Goal: Task Accomplishment & Management: Complete application form

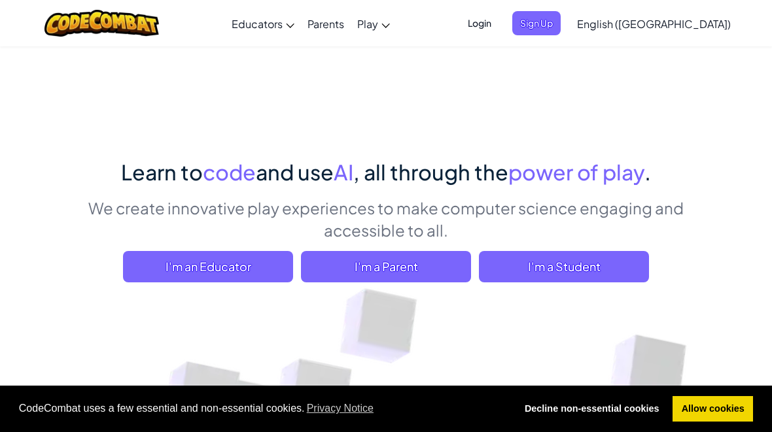
click at [592, 271] on span "I'm a Student" at bounding box center [564, 266] width 170 height 31
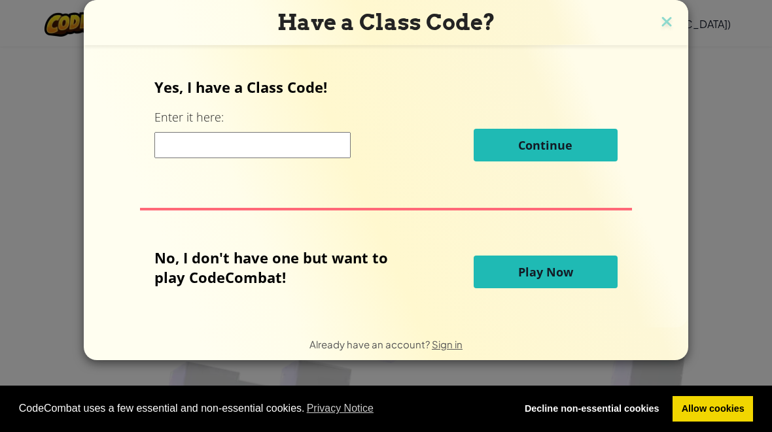
click at [588, 280] on button "Play Now" at bounding box center [545, 272] width 144 height 33
click at [577, 275] on button "Play Now" at bounding box center [545, 272] width 144 height 33
click at [580, 286] on button "Play Now" at bounding box center [545, 272] width 144 height 33
click at [670, 29] on img at bounding box center [666, 23] width 17 height 20
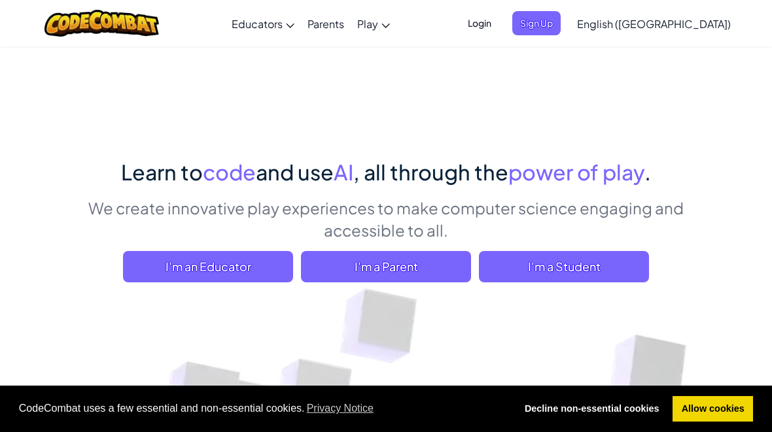
click at [569, 261] on span "I'm a Student" at bounding box center [564, 266] width 170 height 31
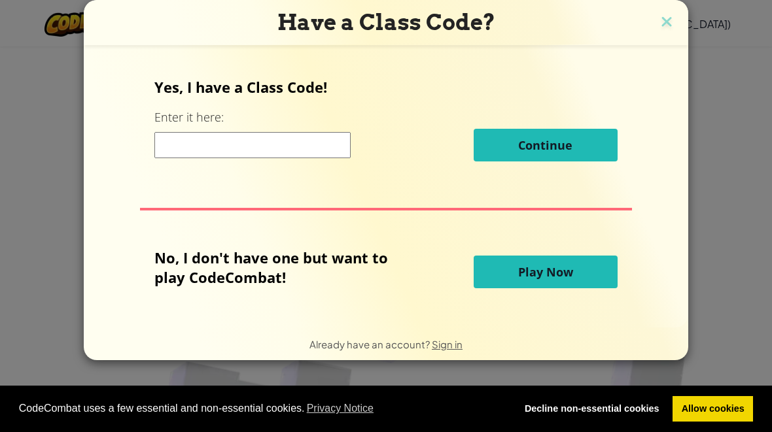
click at [558, 280] on span "Play Now" at bounding box center [545, 272] width 55 height 16
click at [555, 280] on span "Play Now" at bounding box center [545, 272] width 55 height 16
click at [553, 280] on span "Play Now" at bounding box center [545, 272] width 55 height 16
click at [551, 288] on button "Play Now" at bounding box center [545, 272] width 144 height 33
click at [550, 288] on button "Play Now" at bounding box center [545, 272] width 144 height 33
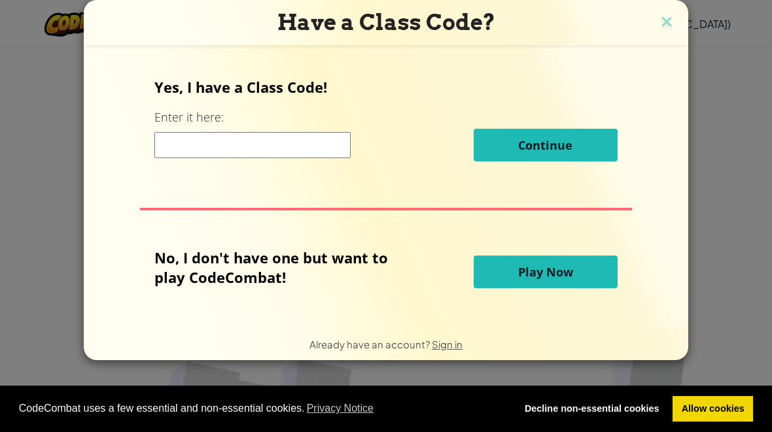
click at [537, 314] on div "Yes, I have a Class Code! Enter it here: Continue No, I don't have one but want…" at bounding box center [386, 186] width 578 height 256
click at [660, 14] on img at bounding box center [666, 23] width 17 height 20
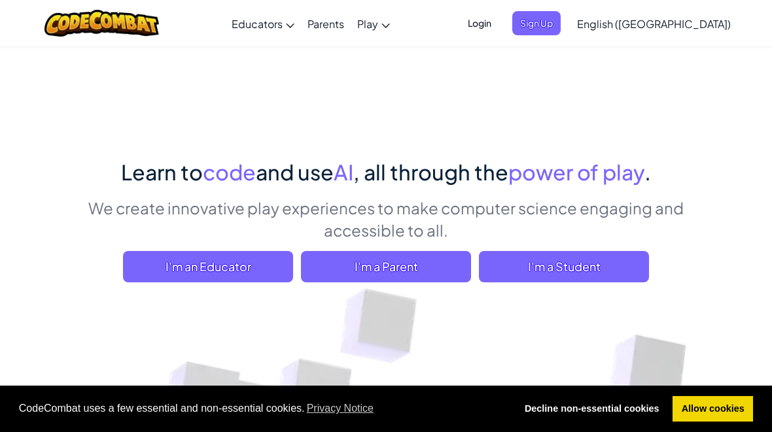
click at [272, 277] on span "I'm an Educator" at bounding box center [208, 266] width 170 height 31
click at [554, 267] on span "I'm a Student" at bounding box center [564, 266] width 170 height 31
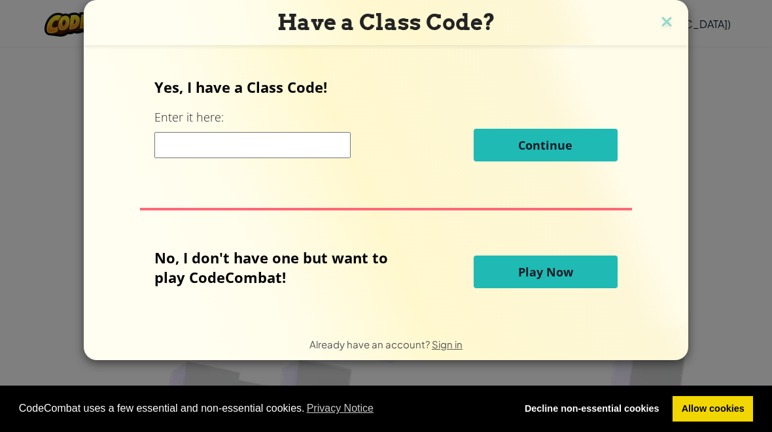
click at [556, 279] on span "Play Now" at bounding box center [545, 272] width 55 height 16
click at [566, 280] on span "Play Now" at bounding box center [545, 272] width 55 height 16
click at [571, 283] on button "Play Now" at bounding box center [545, 272] width 144 height 33
click at [575, 279] on button "Play Now" at bounding box center [545, 272] width 144 height 33
click at [668, 23] on img at bounding box center [666, 23] width 17 height 20
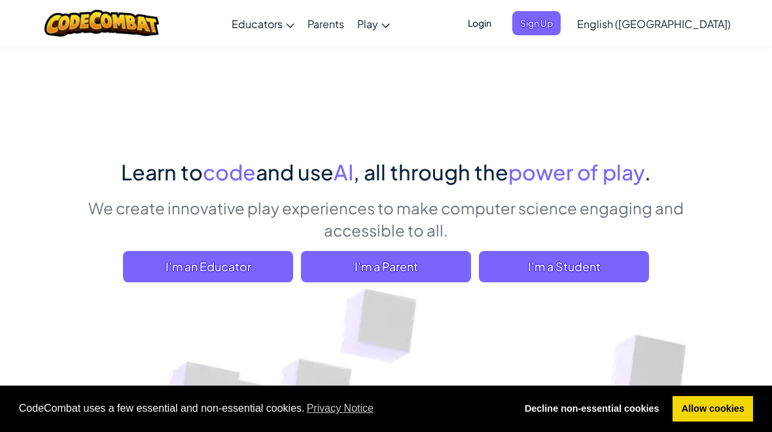
click at [499, 19] on span "Login" at bounding box center [479, 23] width 39 height 24
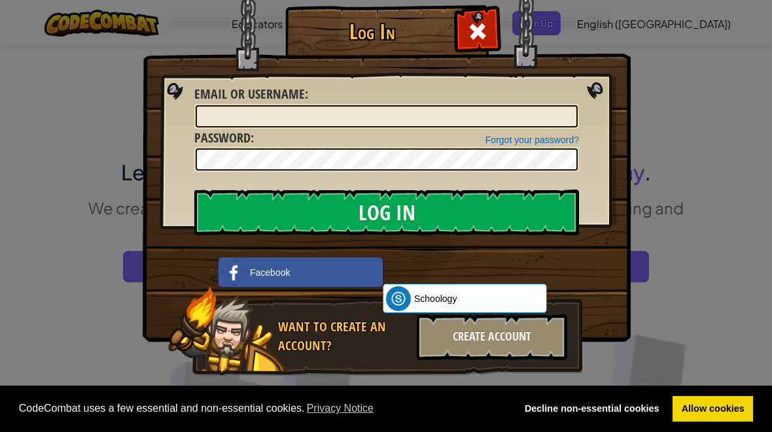
click at [546, 340] on div "Create Account" at bounding box center [491, 337] width 150 height 46
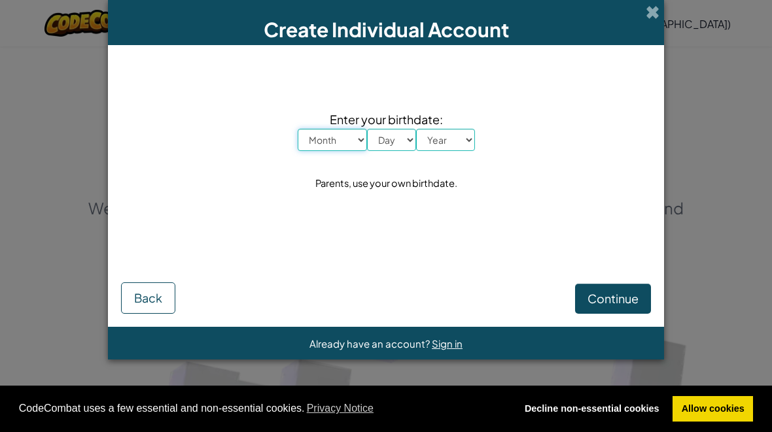
click at [341, 143] on select "Month January February March April May June July August September October Novem…" at bounding box center [331, 140] width 69 height 22
select select "9"
click at [399, 146] on select "Day 1 2 3 4 5 6 7 8 9 10 11 12 13 14 15 16 17 18 19 20 21 22 23 24 25 26 27 28 …" at bounding box center [391, 140] width 49 height 22
select select "21"
click at [448, 141] on select "Year [DATE] 2024 2023 2022 2021 2020 2019 2018 2017 2016 2015 2014 2013 2012 20…" at bounding box center [445, 140] width 59 height 22
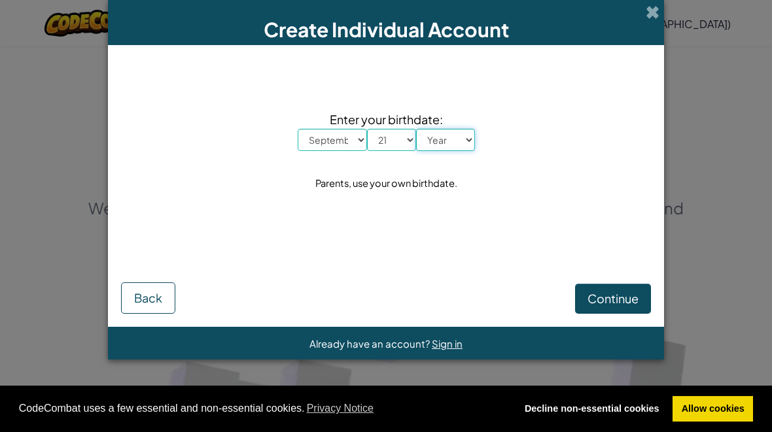
select select "2015"
click at [620, 298] on span "Continue" at bounding box center [612, 298] width 51 height 15
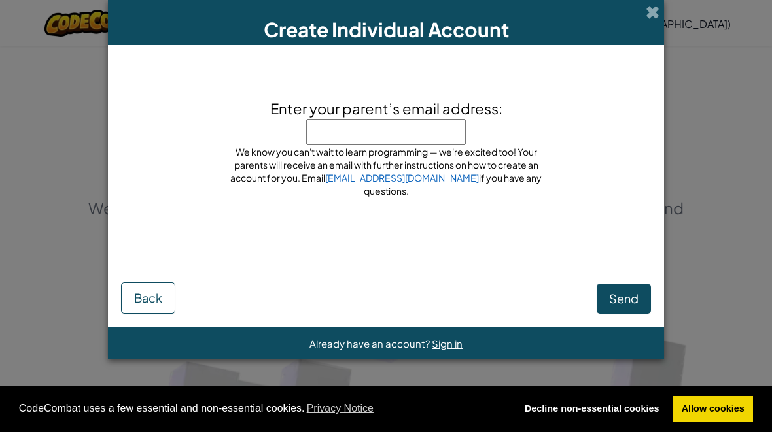
type input "[EMAIL_ADDRESS][DOMAIN_NAME]"
click at [627, 280] on div "Send Back" at bounding box center [386, 285] width 530 height 58
click at [624, 296] on span "Send" at bounding box center [623, 298] width 29 height 15
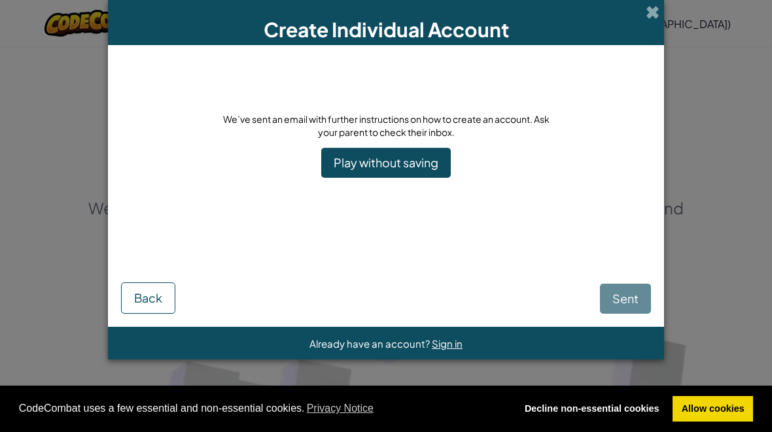
click at [411, 160] on link "Play without saving" at bounding box center [385, 163] width 129 height 30
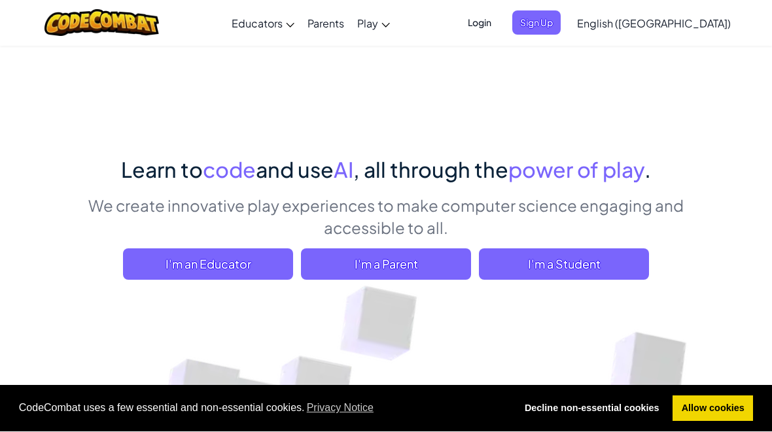
click at [620, 255] on span "I'm a Student" at bounding box center [564, 264] width 170 height 31
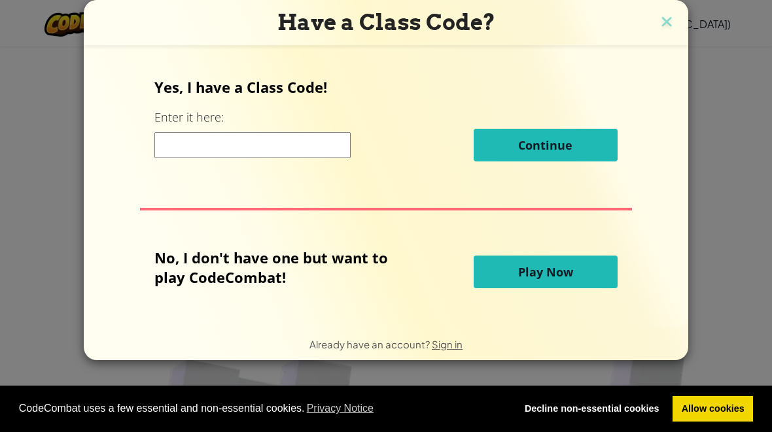
click at [665, 31] on img at bounding box center [666, 23] width 17 height 20
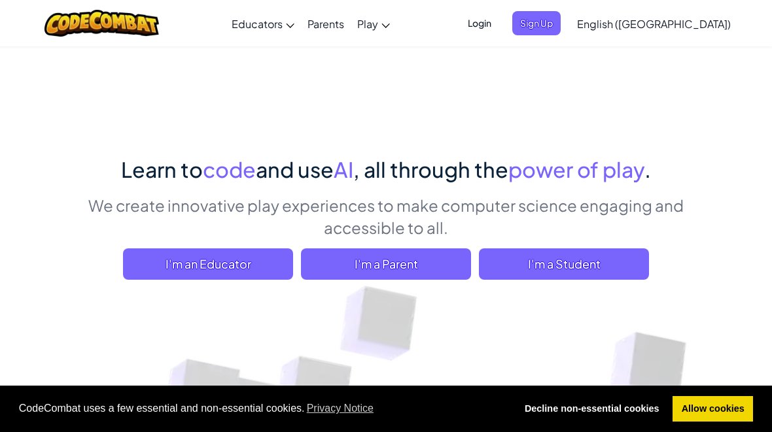
click at [408, 278] on span "I'm a Parent" at bounding box center [386, 263] width 170 height 31
click at [556, 265] on span "I'm a Student" at bounding box center [564, 263] width 170 height 31
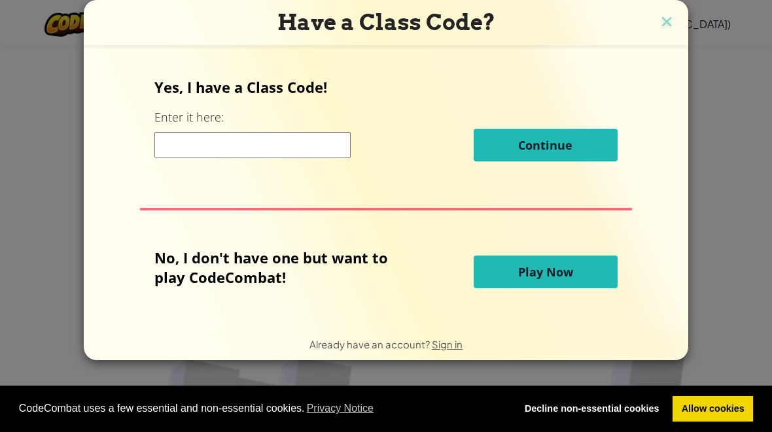
click at [320, 142] on input at bounding box center [252, 145] width 196 height 26
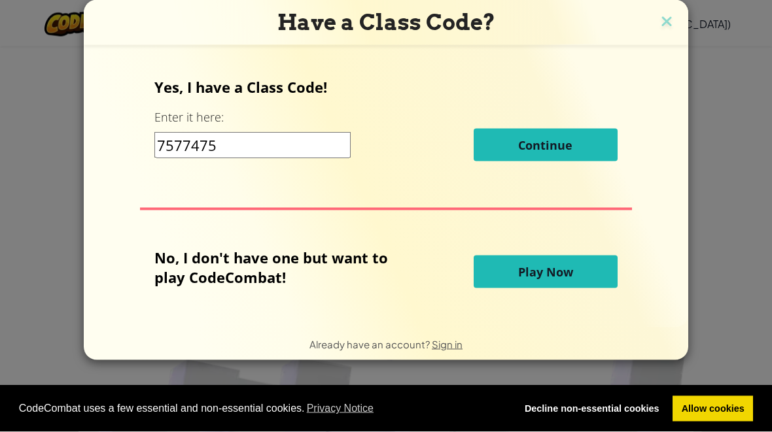
type input "7577475"
click at [554, 288] on button "Play Now" at bounding box center [545, 272] width 144 height 33
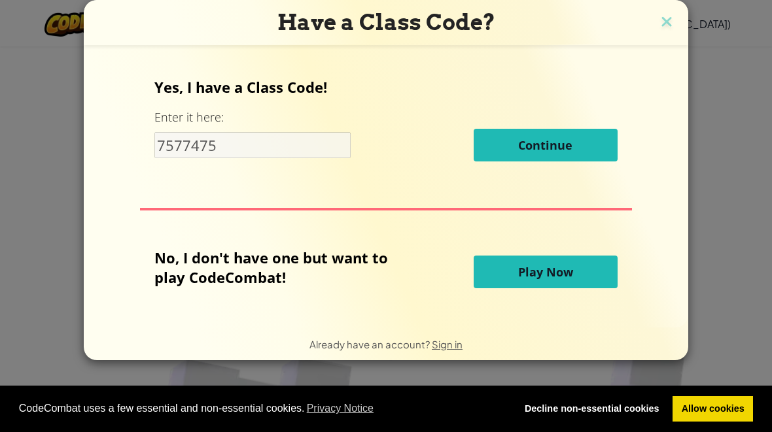
click at [553, 277] on span "Play Now" at bounding box center [545, 272] width 55 height 16
click at [557, 275] on span "Play Now" at bounding box center [545, 272] width 55 height 16
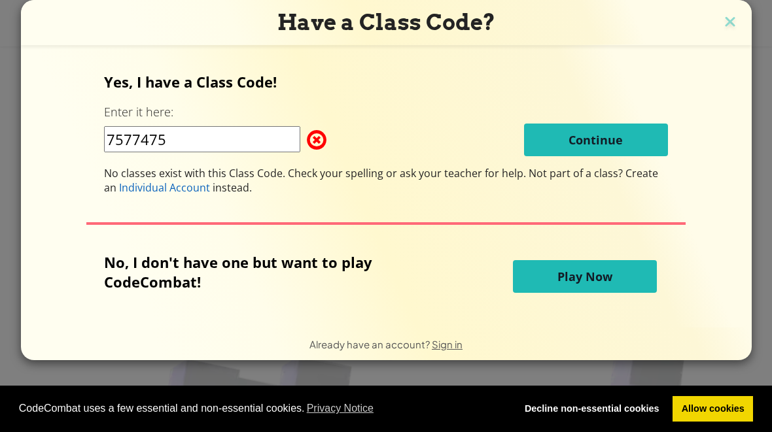
click at [557, 275] on span "Play Now" at bounding box center [584, 277] width 55 height 16
click at [584, 284] on span "Play Now" at bounding box center [584, 277] width 55 height 16
click at [579, 284] on span "Play Now" at bounding box center [584, 277] width 55 height 16
click at [597, 284] on span "Play Now" at bounding box center [584, 277] width 55 height 16
click at [604, 293] on button "Play Now" at bounding box center [585, 276] width 144 height 33
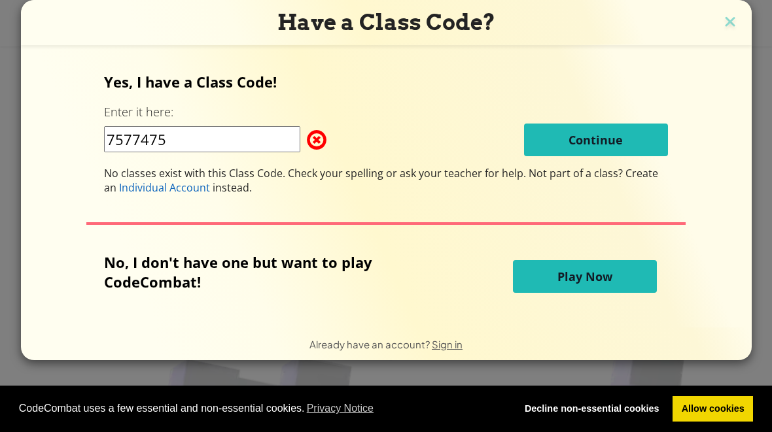
click at [612, 282] on button "Play Now" at bounding box center [585, 276] width 144 height 33
click at [613, 278] on button "Play Now" at bounding box center [585, 276] width 144 height 33
click at [621, 277] on button "Play Now" at bounding box center [585, 276] width 144 height 33
click at [621, 282] on button "Play Now" at bounding box center [585, 276] width 144 height 33
click at [619, 281] on button "Play Now" at bounding box center [585, 276] width 144 height 33
